Goal: Complete application form: Complete application form

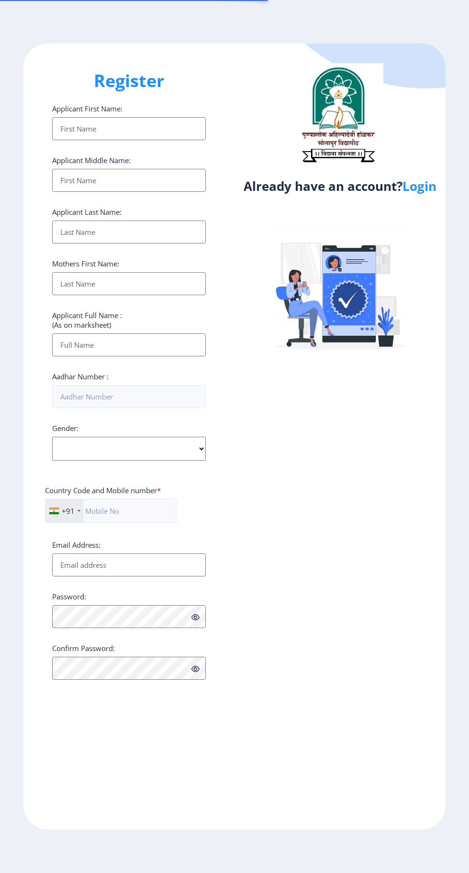
select select
click at [430, 195] on link "Login" at bounding box center [419, 185] width 34 height 17
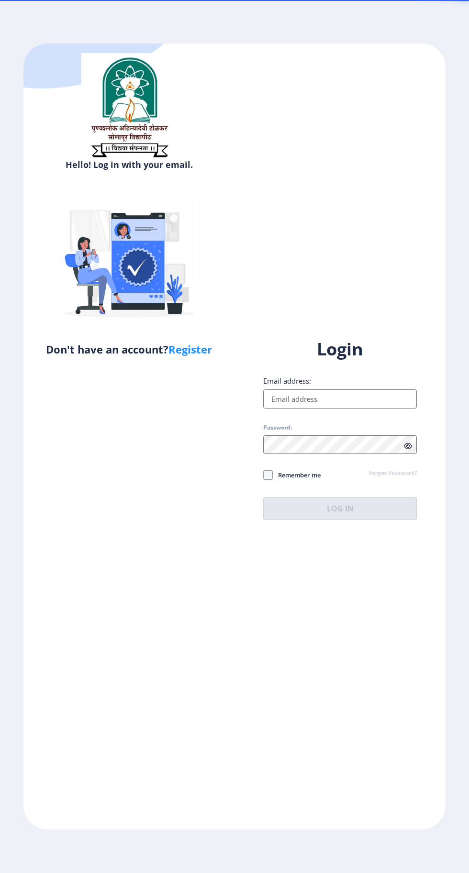
click at [327, 409] on input "Email address:" at bounding box center [340, 398] width 154 height 19
type input "[EMAIL_ADDRESS][DOMAIN_NAME]"
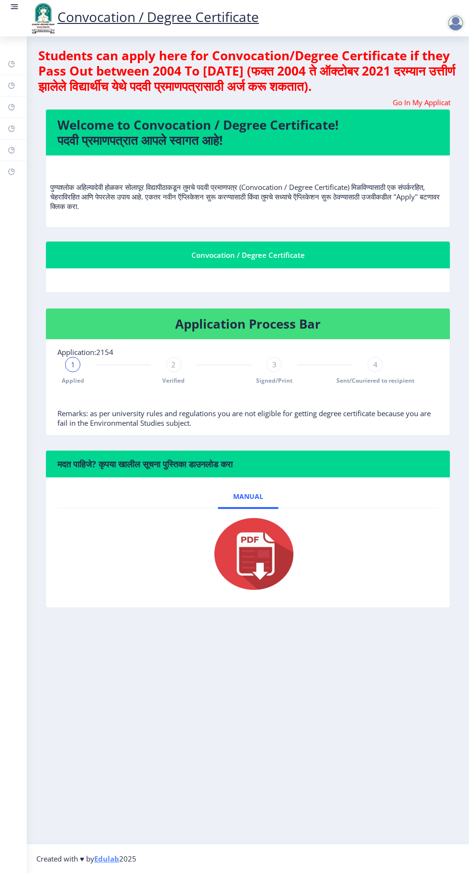
click at [13, 18] on link at bounding box center [15, 18] width 10 height 33
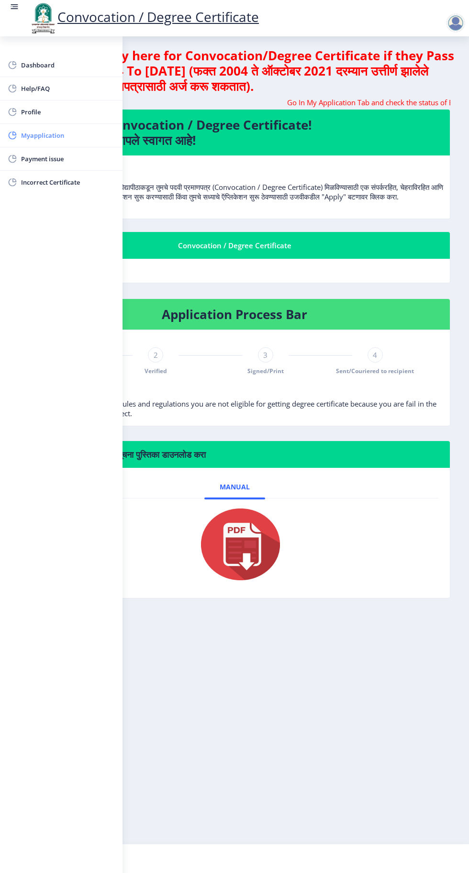
click at [58, 137] on span "Myapplication" at bounding box center [68, 135] width 94 height 11
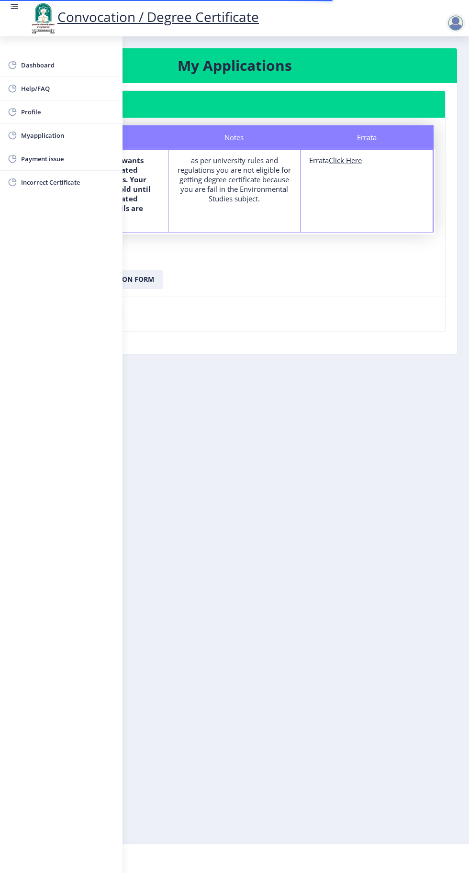
click at [11, 10] on rect at bounding box center [15, 7] width 10 height 10
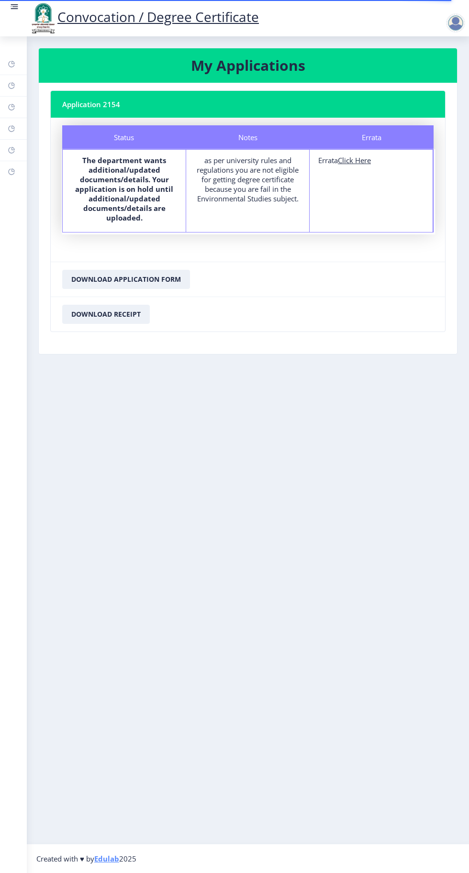
click at [362, 161] on u "Click Here" at bounding box center [354, 160] width 33 height 10
select select
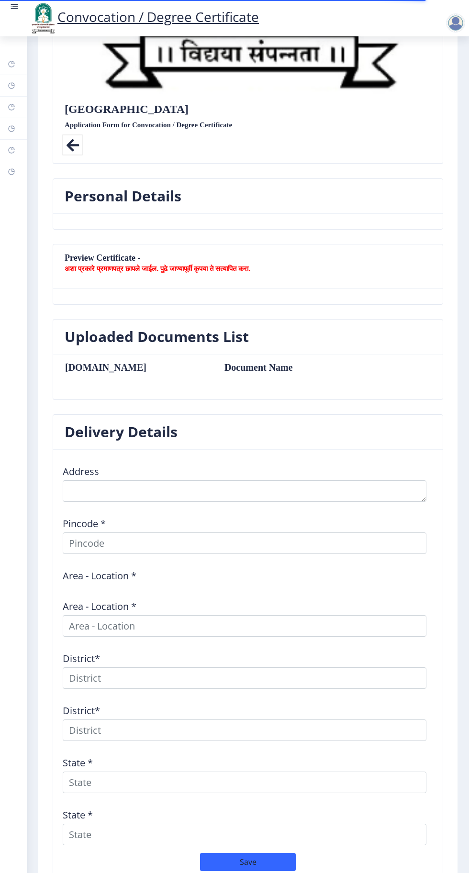
scroll to position [437, 0]
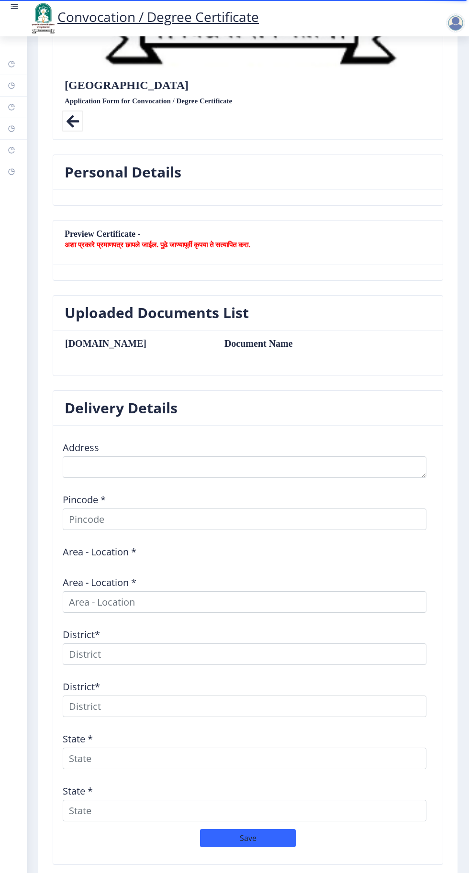
click at [235, 243] on b "अशा प्रकारे प्रमाणपत्र छापले जाईल. पुढे जाण्यापूर्वी कृपया ते सत्यापित करा." at bounding box center [158, 245] width 186 height 10
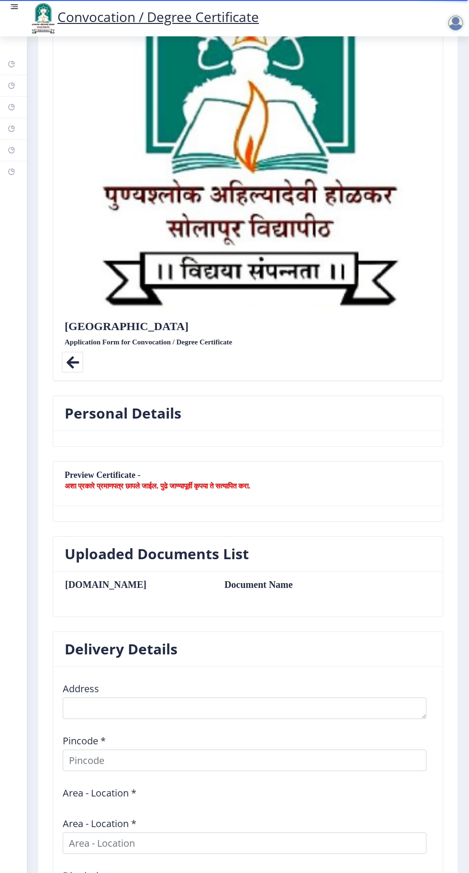
scroll to position [0, 0]
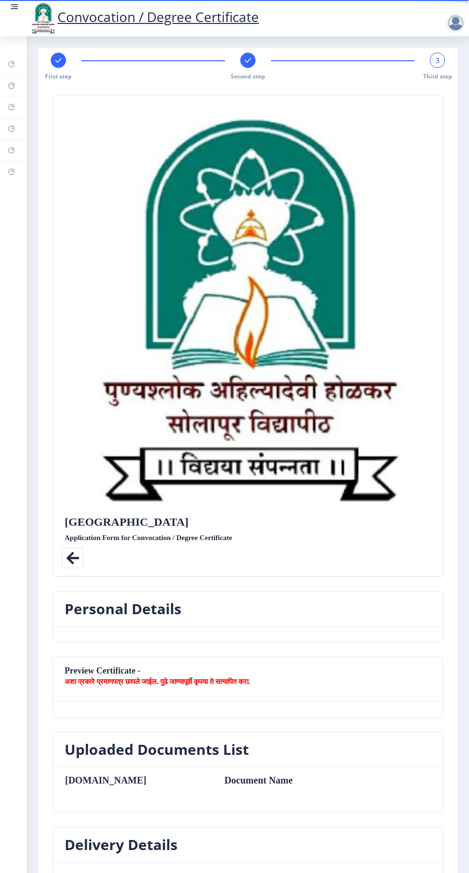
click at [70, 557] on icon at bounding box center [73, 558] width 22 height 22
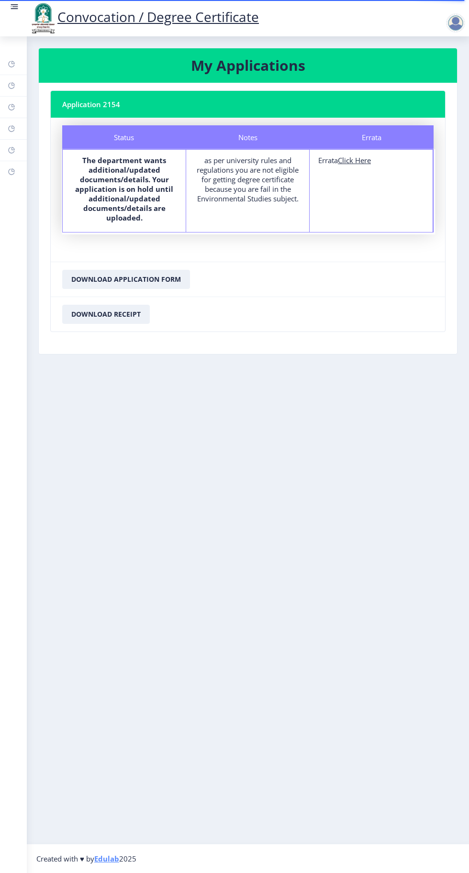
click at [360, 159] on u "Click Here" at bounding box center [354, 160] width 33 height 10
select select
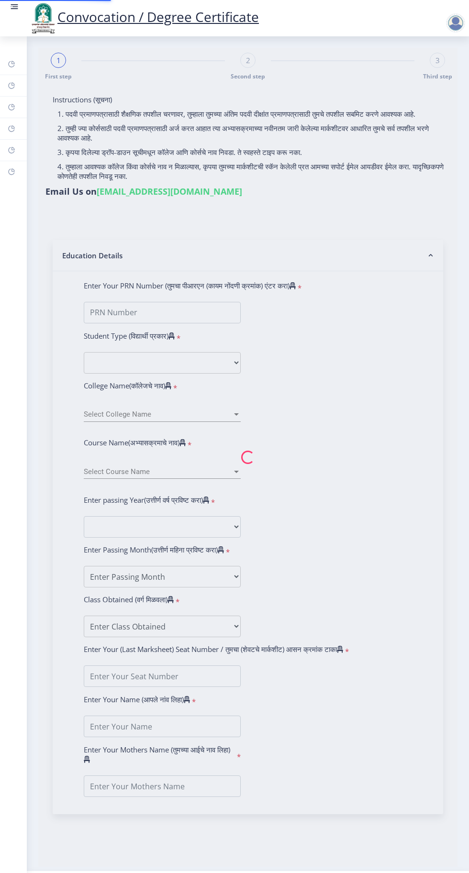
type input "[PERSON_NAME]"
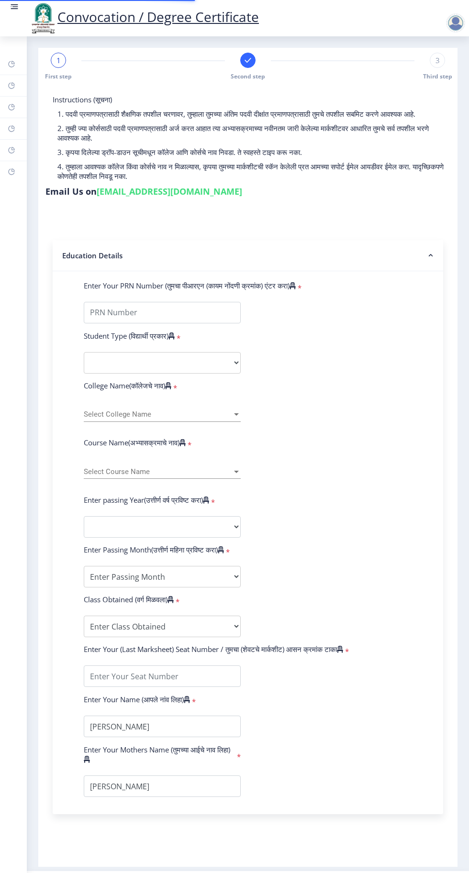
type input "2015032500073893"
select select "Regular"
select select "2018"
select select "April"
select select "Grade A"
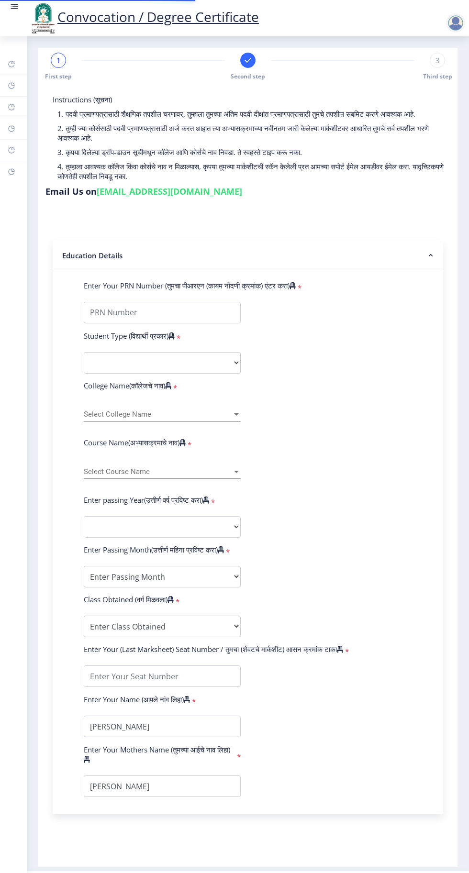
type input "185213"
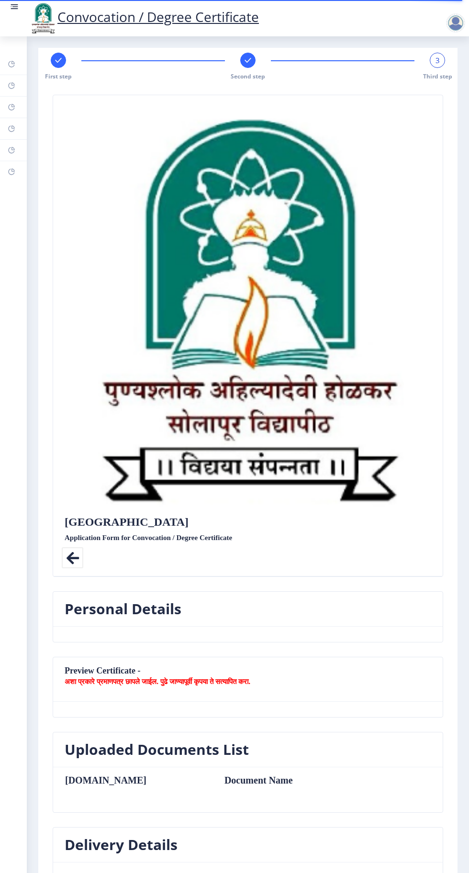
click at [227, 676] on b "अशा प्रकारे प्रमाणपत्र छापले जाईल. पुढे जाण्यापूर्वी कृपया ते सत्यापित करा." at bounding box center [158, 681] width 186 height 10
click at [11, 64] on rect at bounding box center [12, 64] width 8 height 8
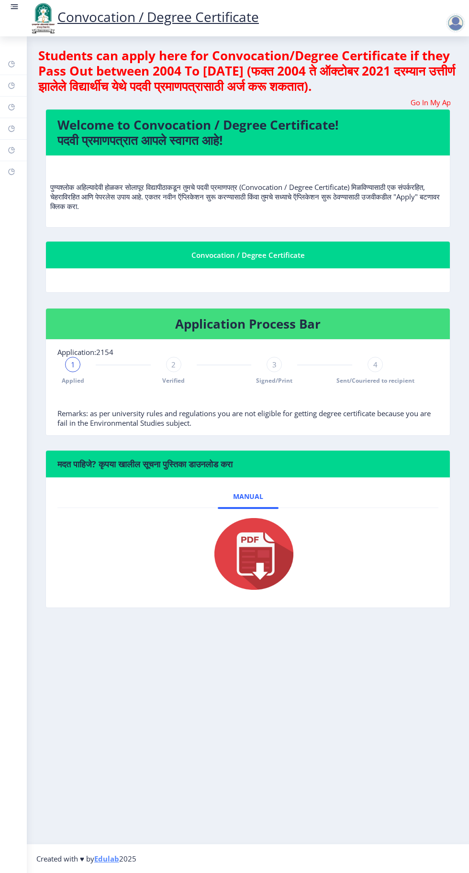
click at [67, 364] on div "1" at bounding box center [72, 364] width 15 height 15
click at [173, 364] on span "2" at bounding box center [173, 365] width 4 height 10
click at [274, 364] on span "3" at bounding box center [274, 365] width 4 height 10
click at [16, 7] on rect at bounding box center [15, 6] width 6 height 1
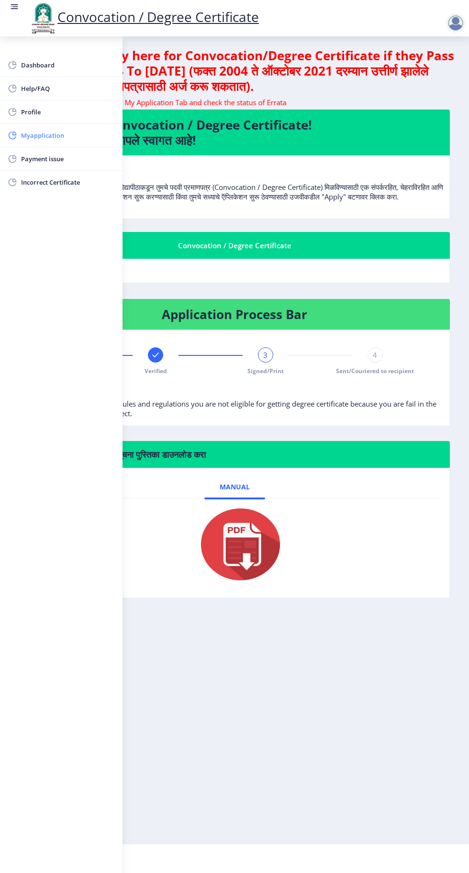
click at [52, 136] on span "Myapplication" at bounding box center [68, 135] width 94 height 11
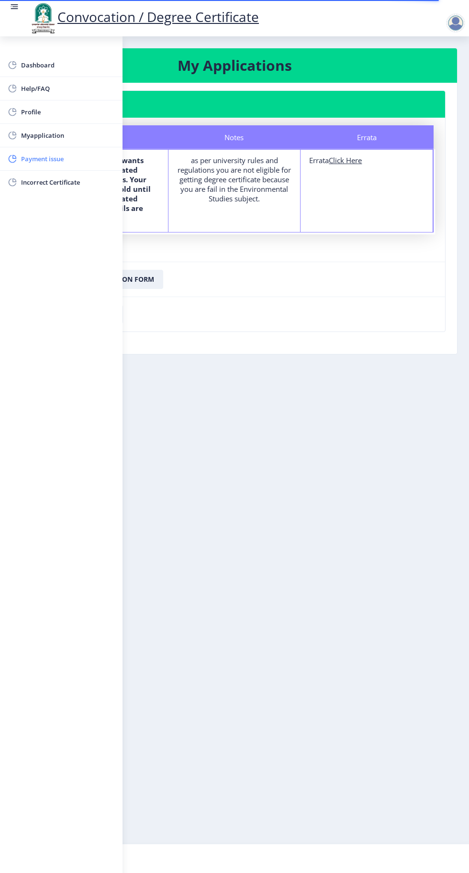
click at [57, 160] on span "Payment issue" at bounding box center [68, 158] width 94 height 11
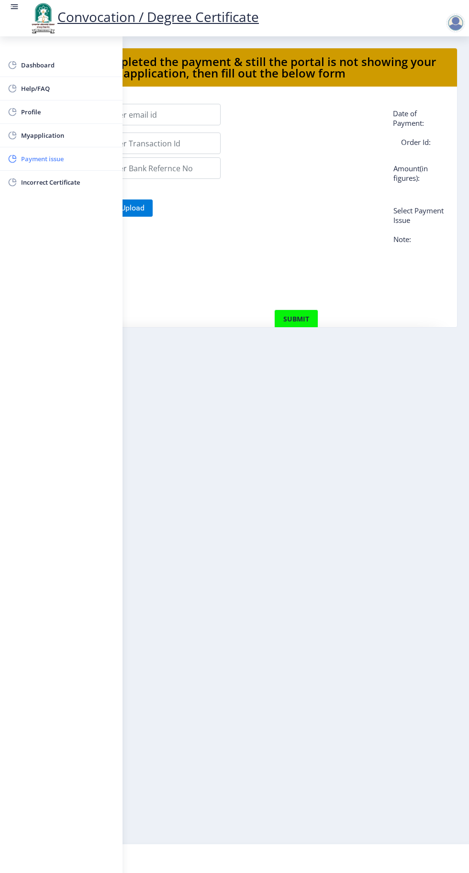
scroll to position [4, 0]
click at [48, 153] on span "Payment issue" at bounding box center [68, 158] width 94 height 11
click at [47, 138] on span "Myapplication" at bounding box center [68, 135] width 94 height 11
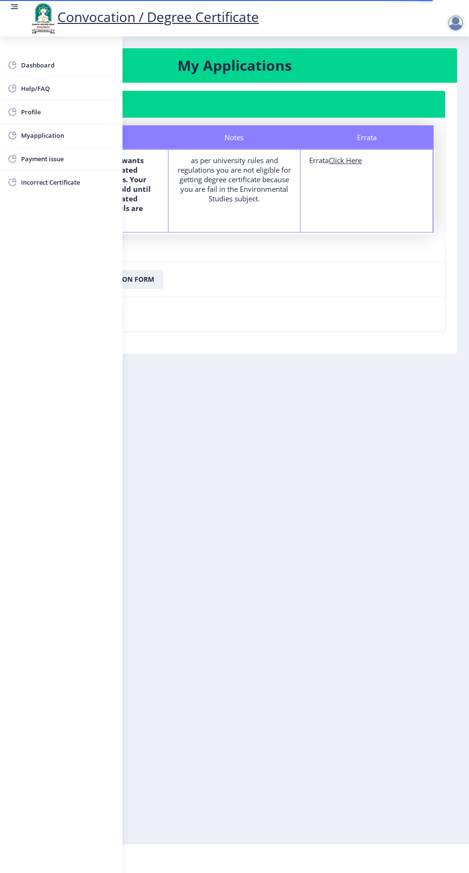
click at [352, 163] on u "Click Here" at bounding box center [345, 160] width 33 height 10
select select
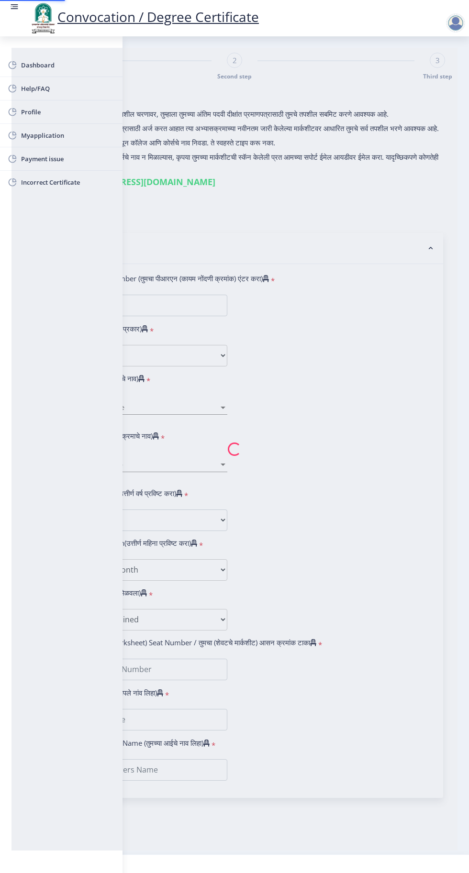
type input "[PERSON_NAME]"
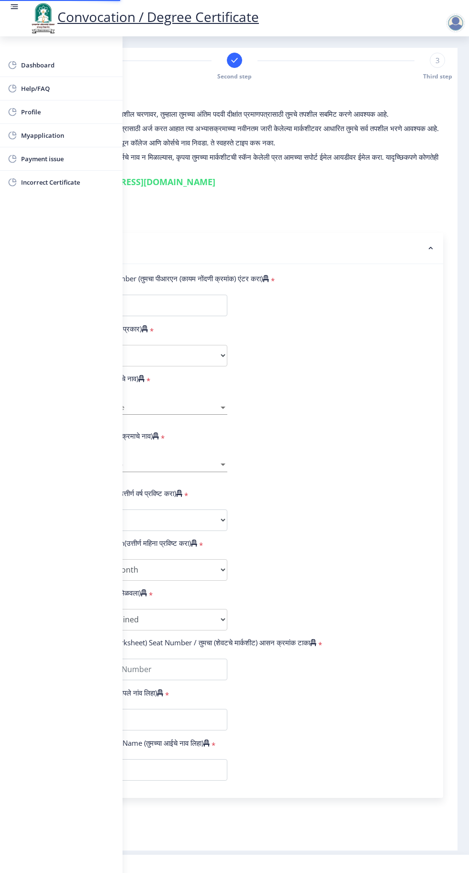
type input "2015032500073893"
select select "Regular"
select select "2018"
select select "April"
select select "Grade A"
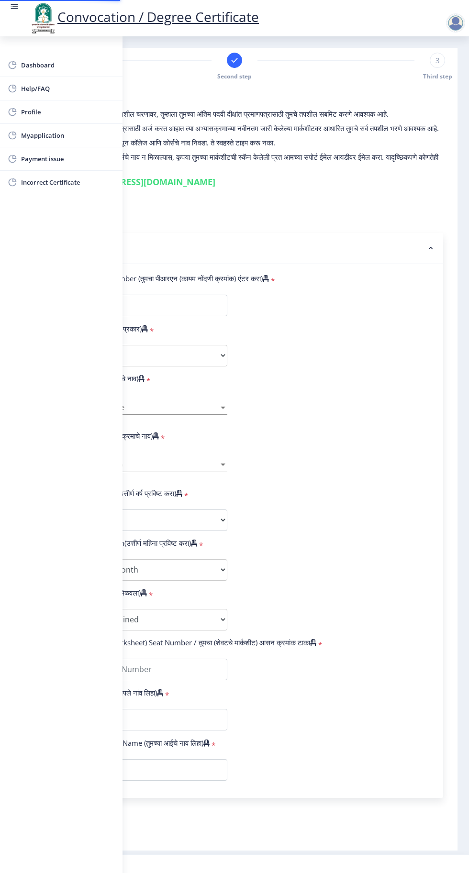
type input "185213"
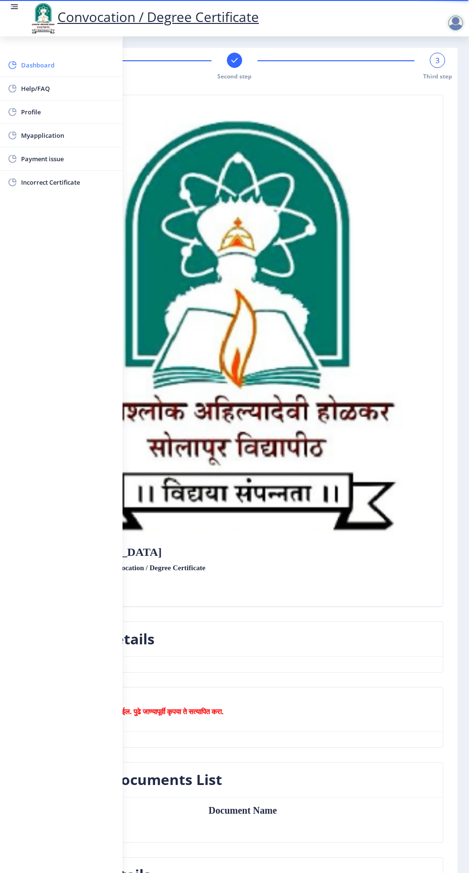
click at [52, 58] on link "Dashboard" at bounding box center [61, 65] width 122 height 23
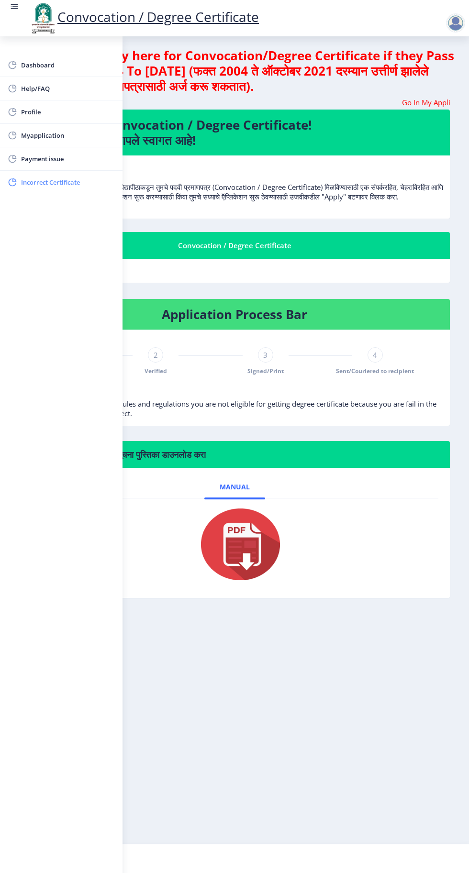
click at [68, 181] on span "Incorrect Certificate" at bounding box center [68, 182] width 94 height 11
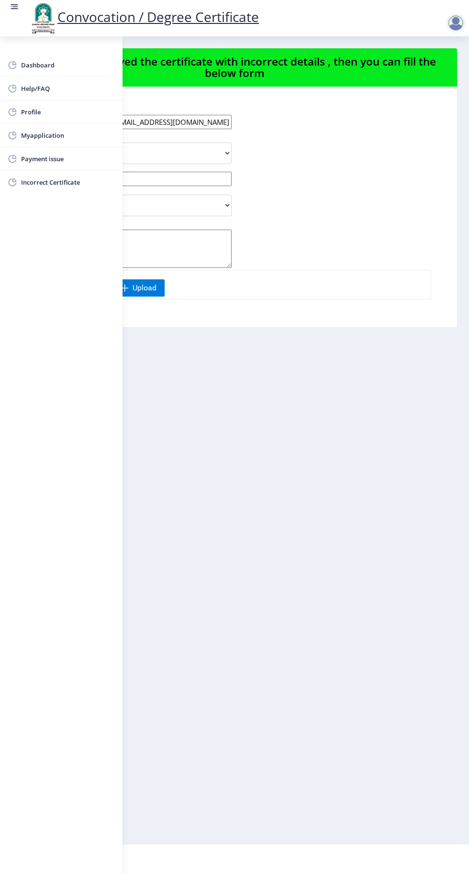
click at [14, 9] on rect at bounding box center [14, 9] width 7 height 1
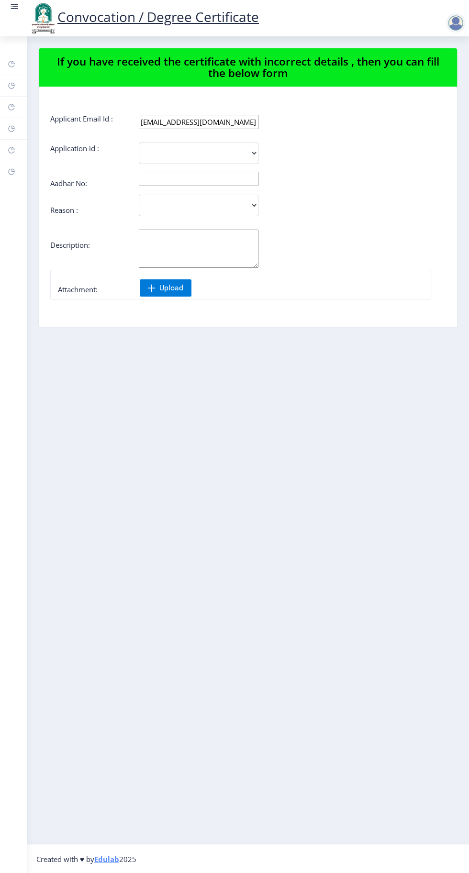
click at [14, 21] on link at bounding box center [15, 18] width 10 height 33
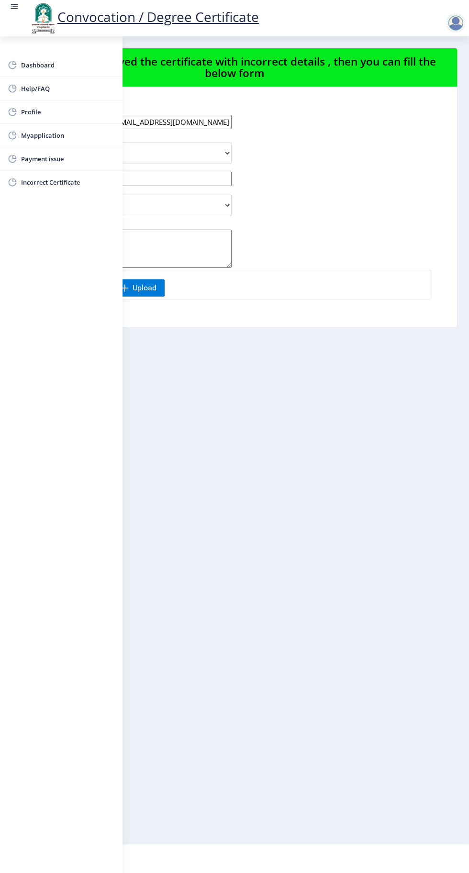
click at [404, 22] on div "Convocation / Degree Certificate" at bounding box center [244, 18] width 469 height 33
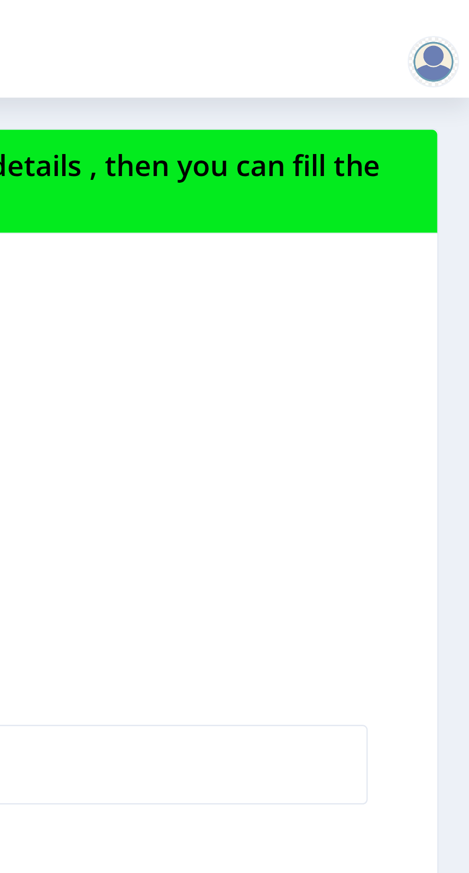
click at [453, 24] on div at bounding box center [455, 22] width 19 height 19
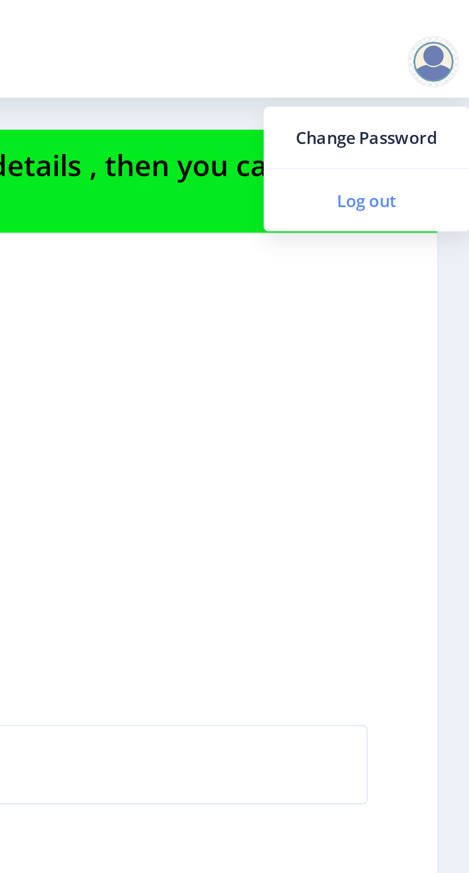
click at [438, 75] on span "Log out" at bounding box center [430, 74] width 61 height 11
